Goal: Information Seeking & Learning: Find specific fact

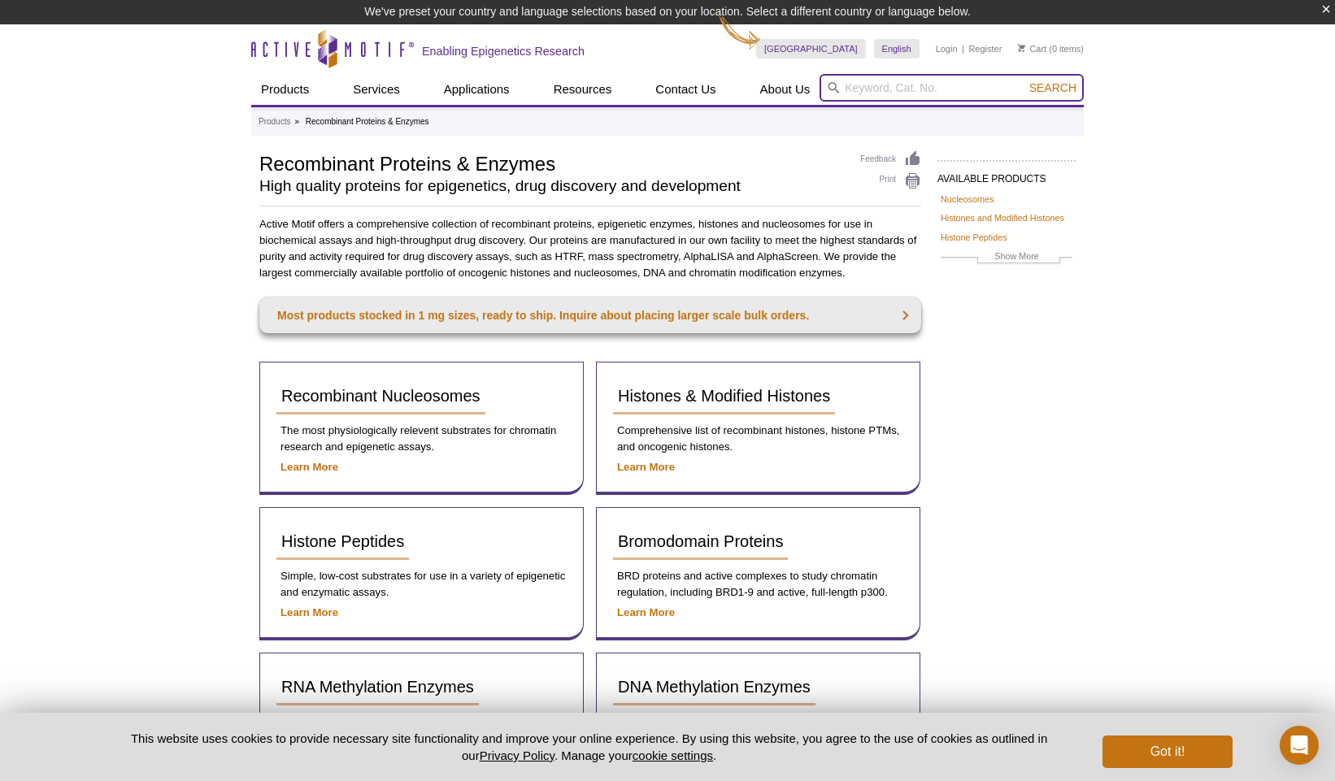
click at [958, 89] on input "search" at bounding box center [951, 88] width 264 height 28
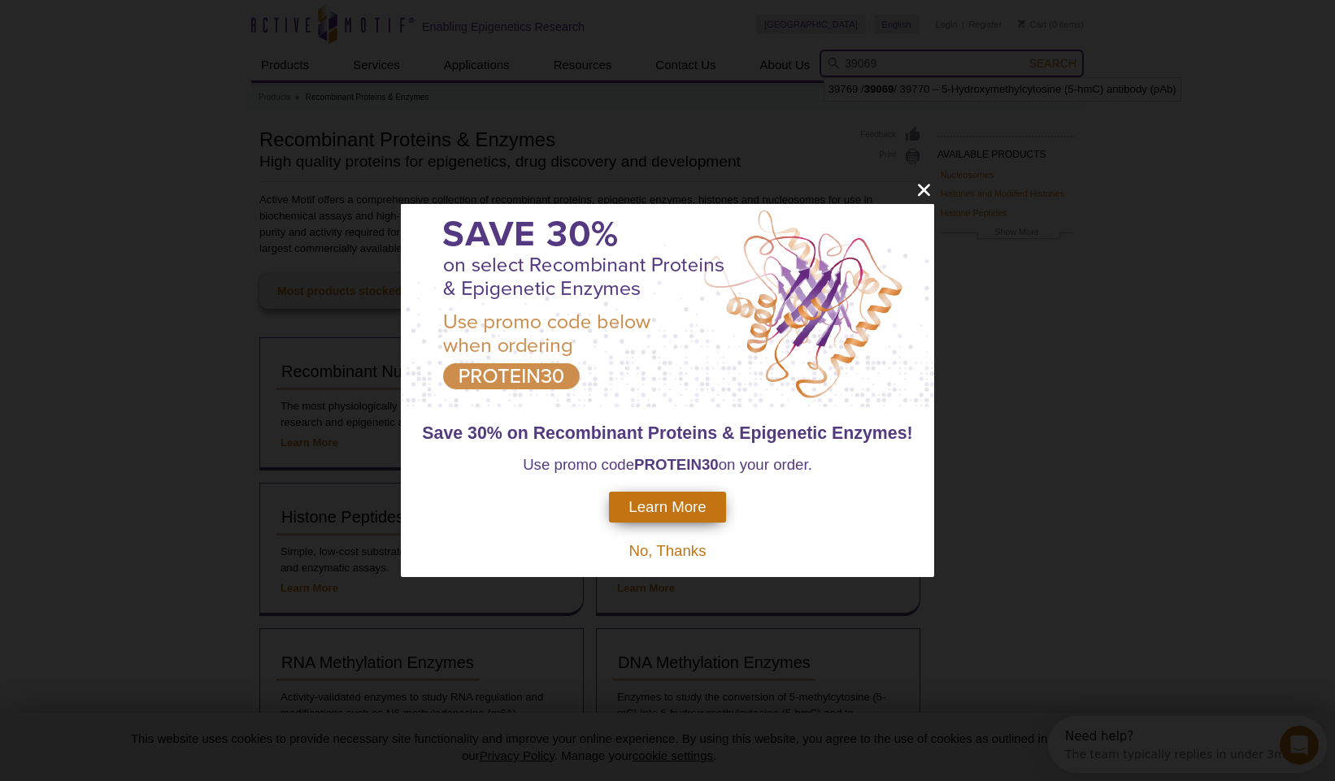
type input "39069"
click at [687, 546] on span "No, Thanks" at bounding box center [666, 550] width 77 height 17
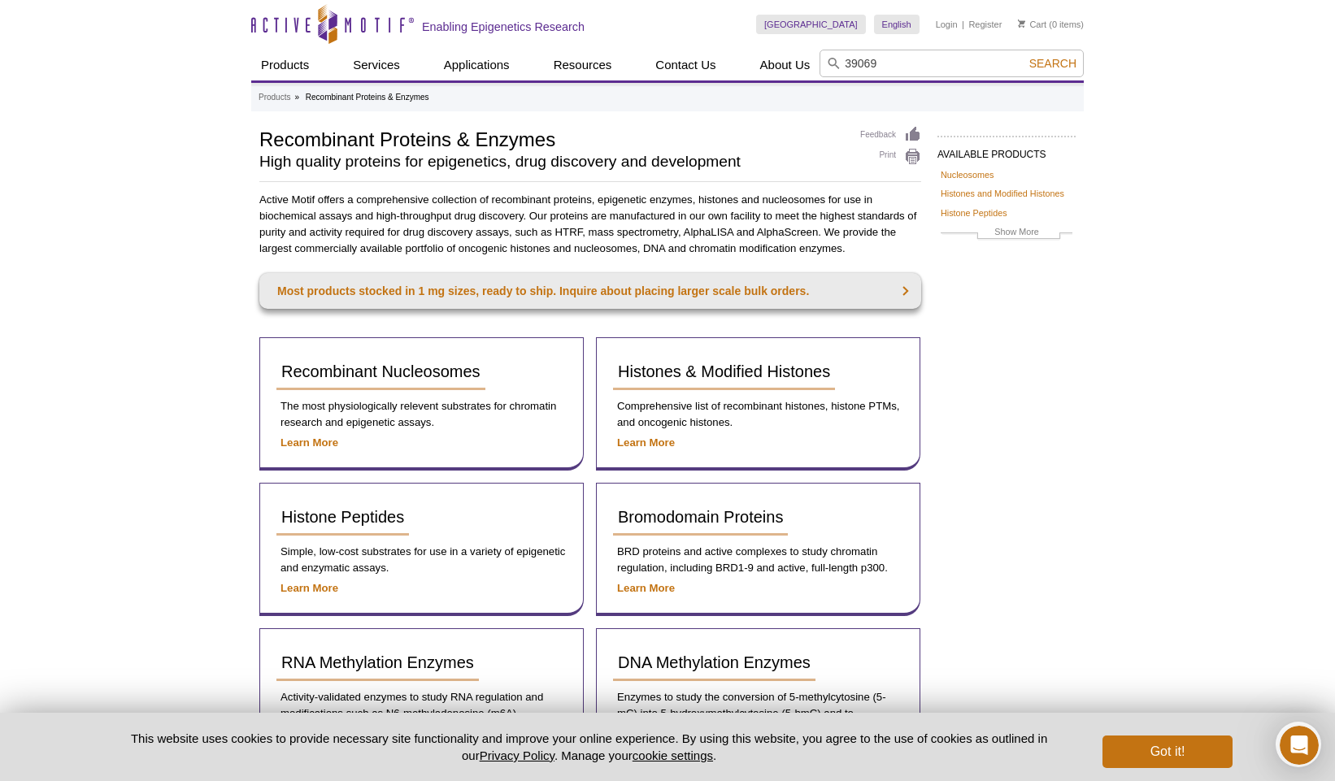
click at [1066, 63] on span "Search" at bounding box center [1052, 63] width 47 height 13
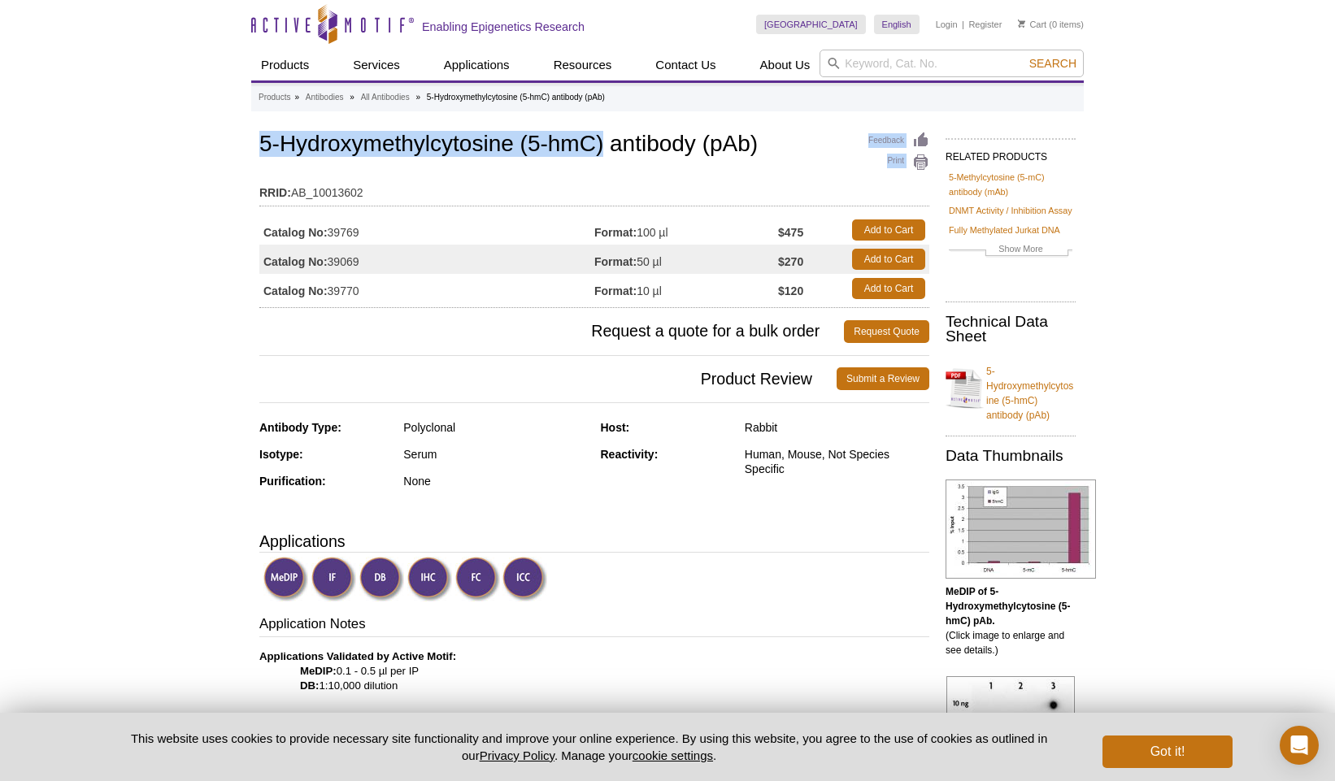
drag, startPoint x: 258, startPoint y: 143, endPoint x: 602, endPoint y: 147, distance: 344.7
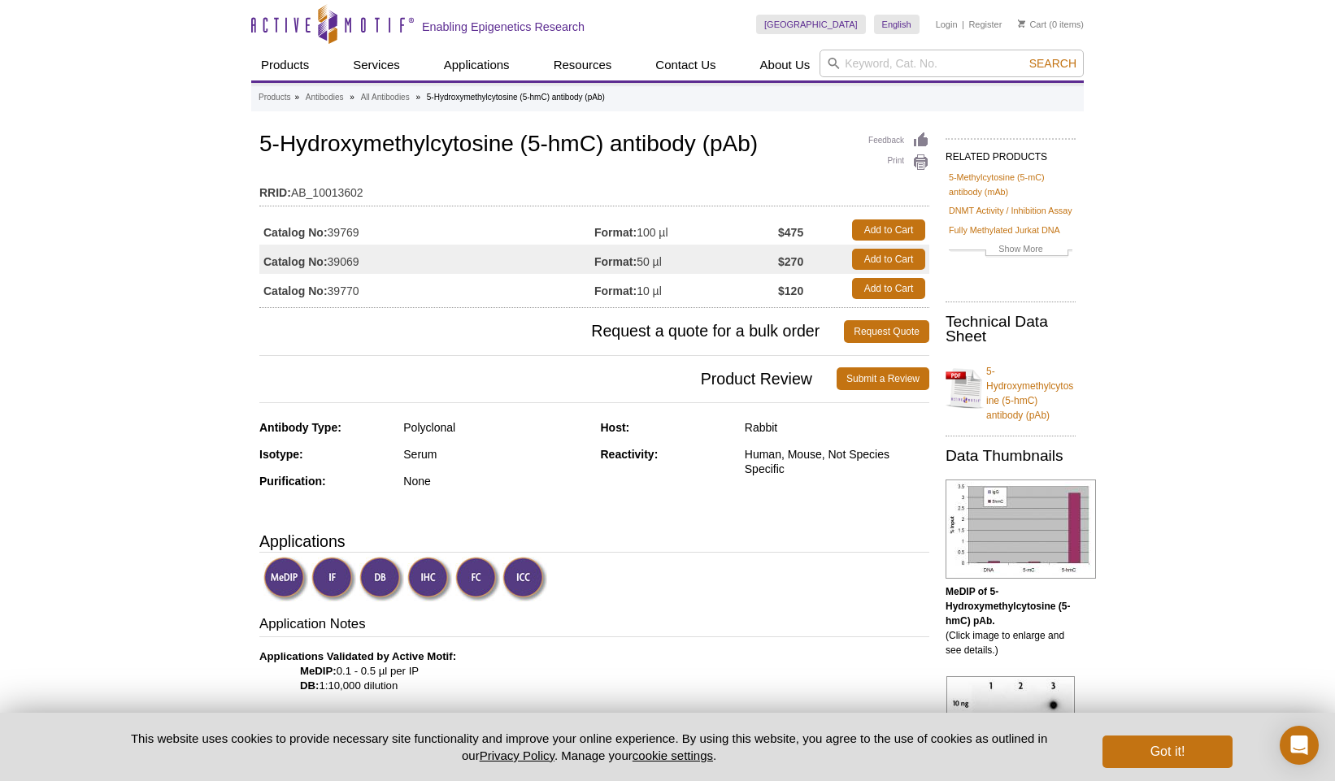
click at [539, 190] on td "RRID: AB_10013602" at bounding box center [594, 189] width 670 height 26
drag, startPoint x: 606, startPoint y: 146, endPoint x: 578, endPoint y: 149, distance: 27.8
click at [583, 147] on h1 "5-Hydroxymethylcytosine (5-hmC) antibody (pAb)" at bounding box center [594, 146] width 670 height 28
drag, startPoint x: 267, startPoint y: 146, endPoint x: 509, endPoint y: 146, distance: 242.3
click at [509, 146] on h1 "5-Hydroxymethylcytosine (5-hmC) antibody (pAb)" at bounding box center [594, 146] width 670 height 28
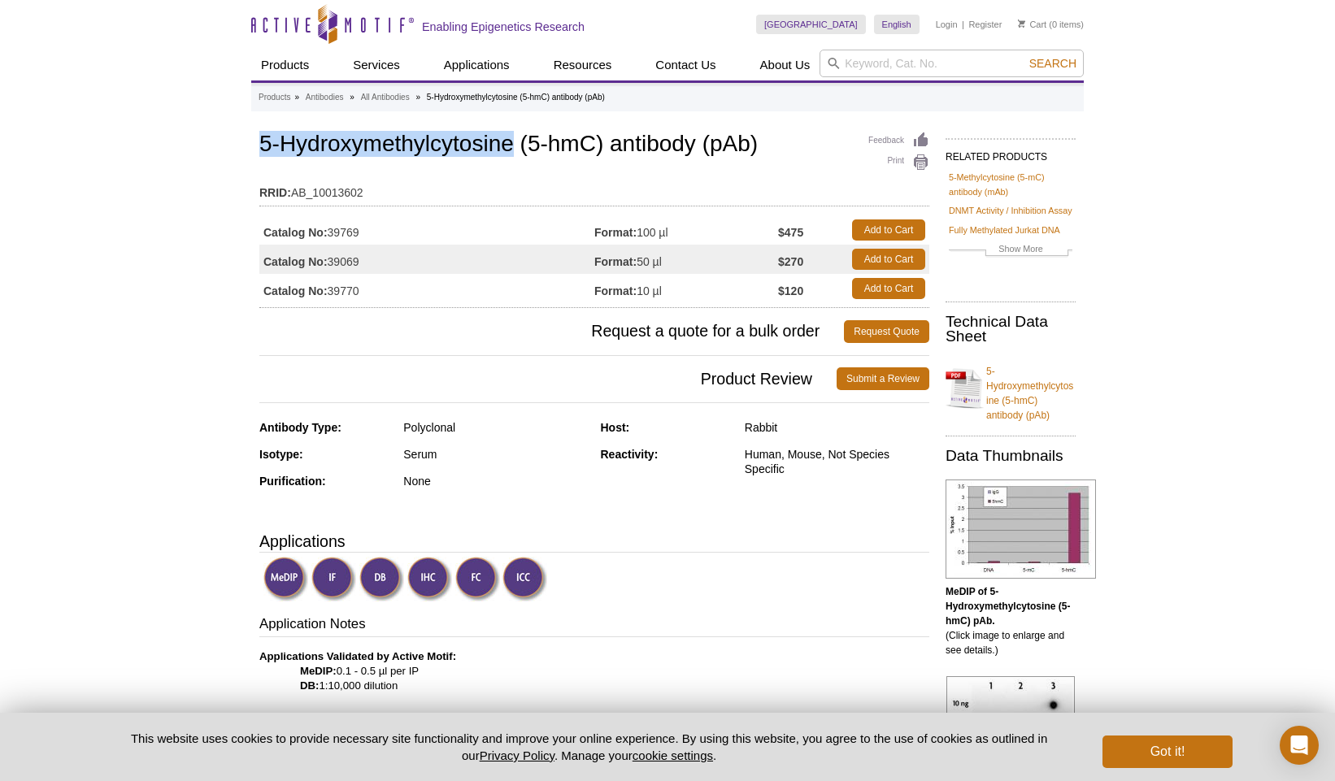
copy h1 "5-Hydroxymethylcytosine"
drag, startPoint x: 798, startPoint y: 474, endPoint x: 780, endPoint y: 464, distance: 20.4
click at [780, 464] on div "Reactivity: Human, Mouse, Not Species Specific" at bounding box center [765, 467] width 329 height 41
drag, startPoint x: 734, startPoint y: 451, endPoint x: 817, endPoint y: 448, distance: 83.0
click at [817, 448] on div "Reactivity: Human, Mouse, Not Species Specific" at bounding box center [765, 467] width 329 height 41
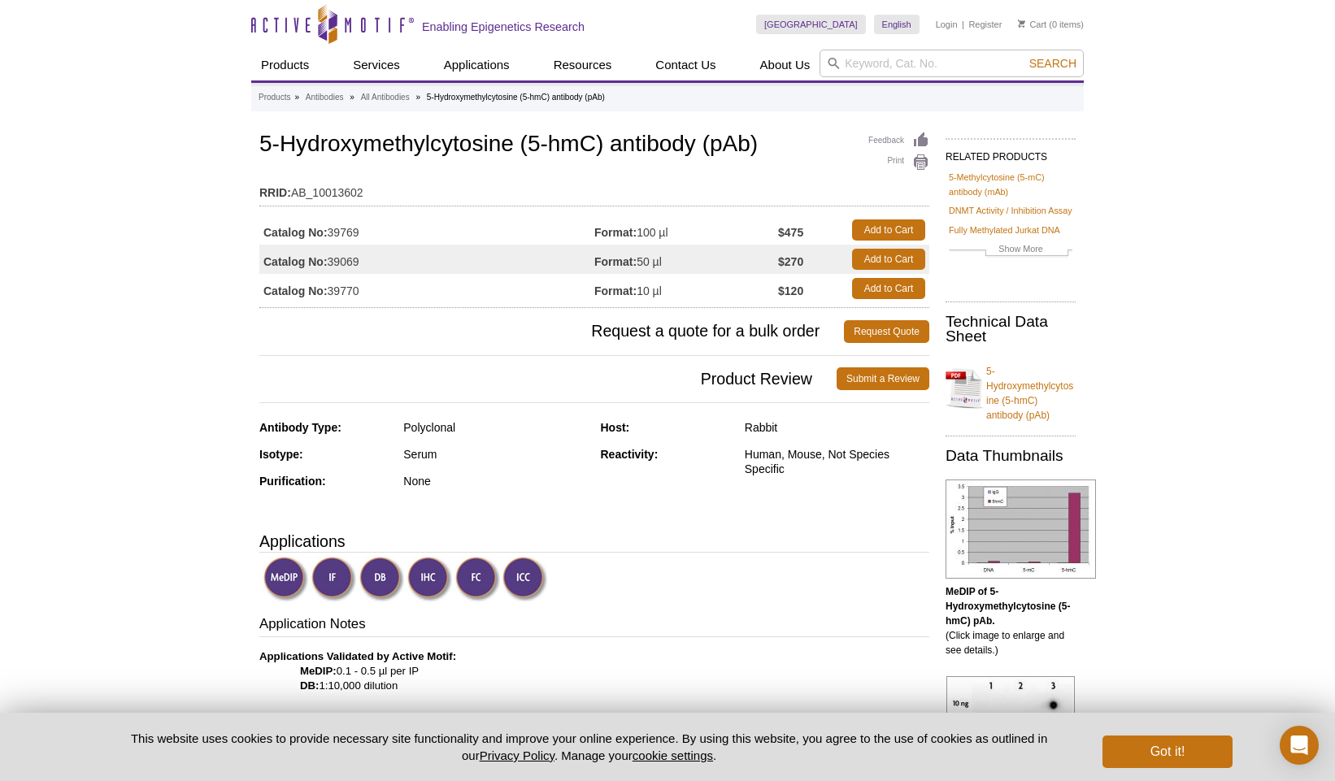
click at [875, 482] on div "Reactivity: Human, Mouse, Not Species Specific" at bounding box center [765, 467] width 329 height 41
click at [902, 454] on div "Human, Mouse, Not Species Specific" at bounding box center [837, 461] width 185 height 29
drag, startPoint x: 828, startPoint y: 458, endPoint x: 743, endPoint y: 456, distance: 85.4
click at [743, 456] on div "Reactivity: Human, Mouse, Not Species Specific" at bounding box center [765, 467] width 329 height 41
copy div "Human, Mouse,"
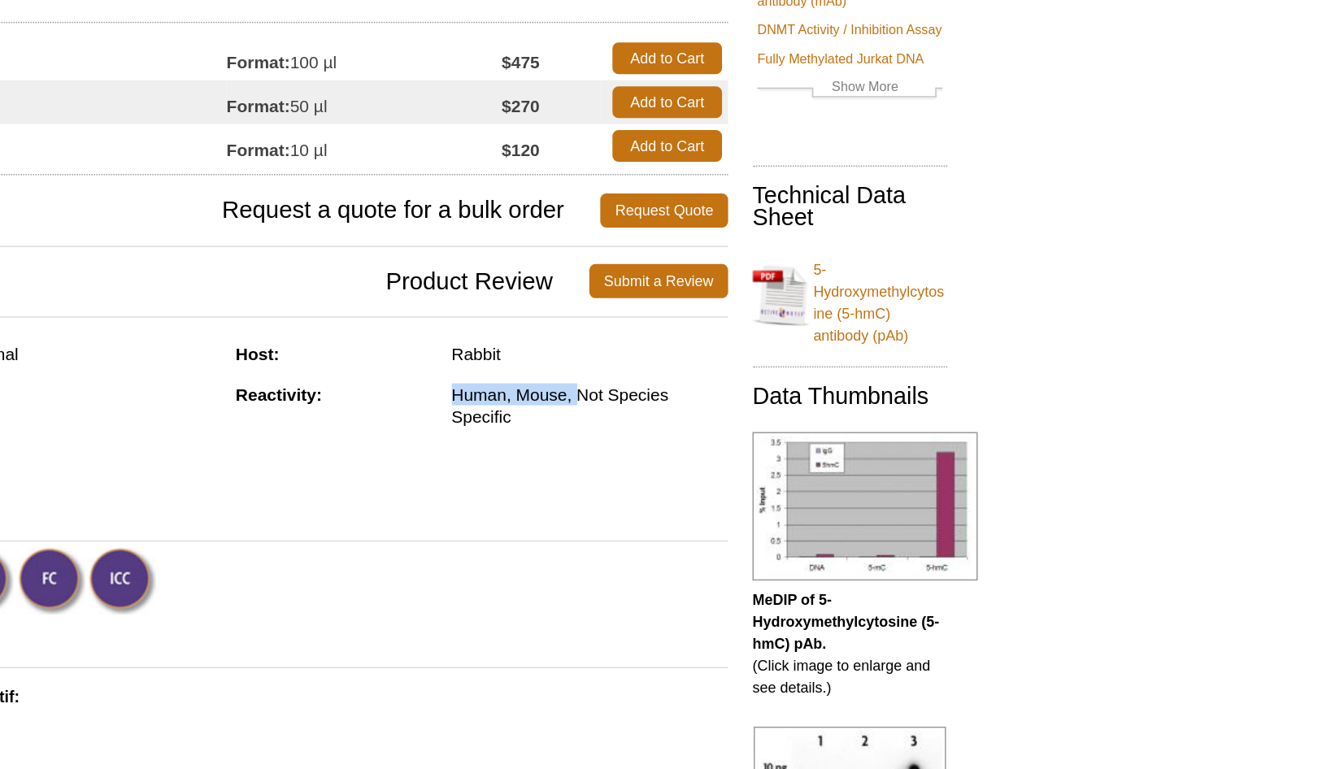
scroll to position [176, 0]
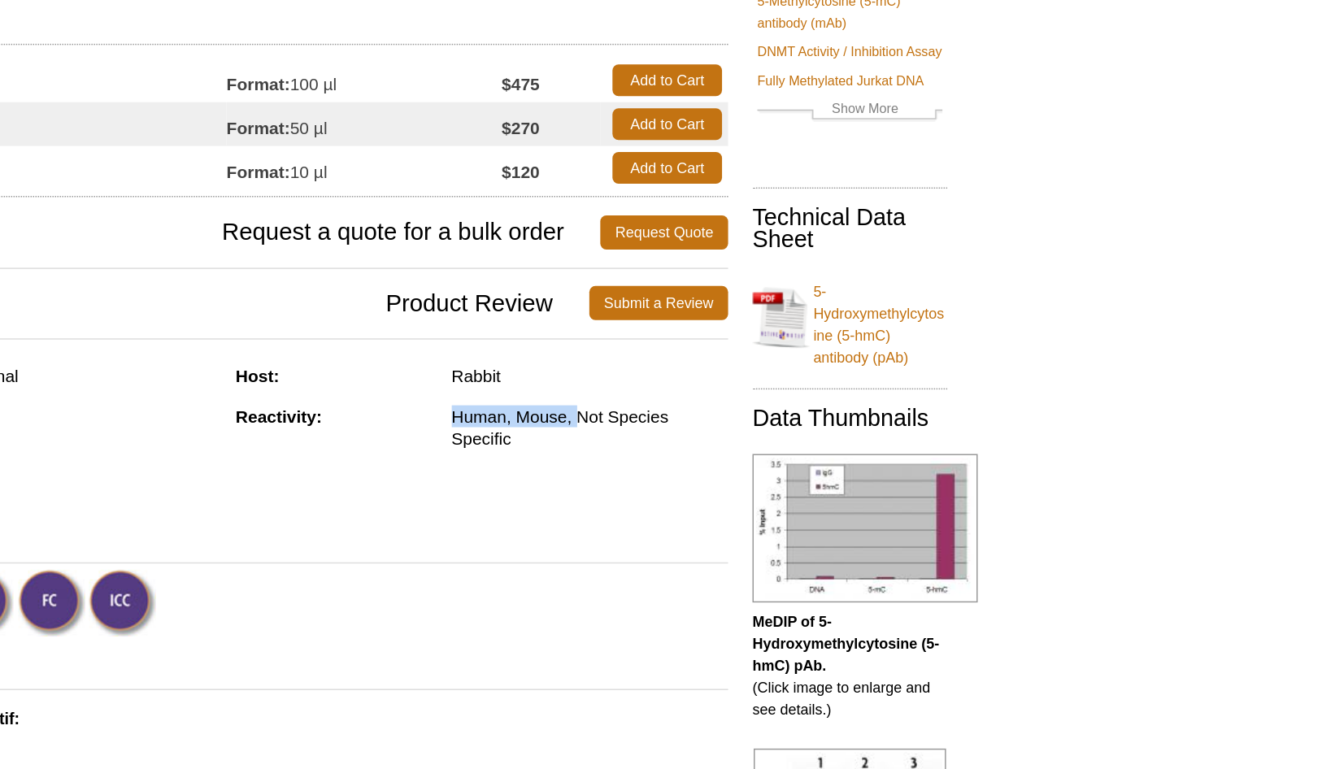
click at [945, 238] on link "5-Hydroxymethylcytosine (5-hmC) antibody (pAb)" at bounding box center [1010, 212] width 130 height 68
